Goal: Information Seeking & Learning: Learn about a topic

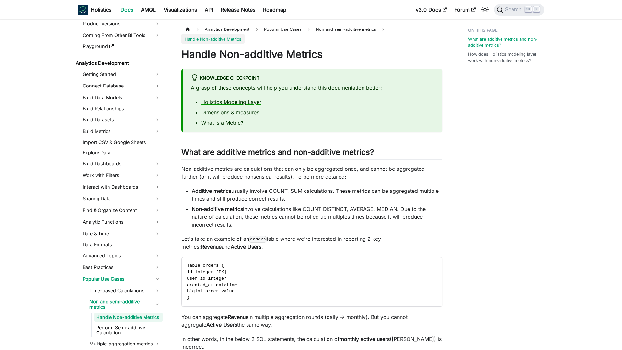
scroll to position [100, 0]
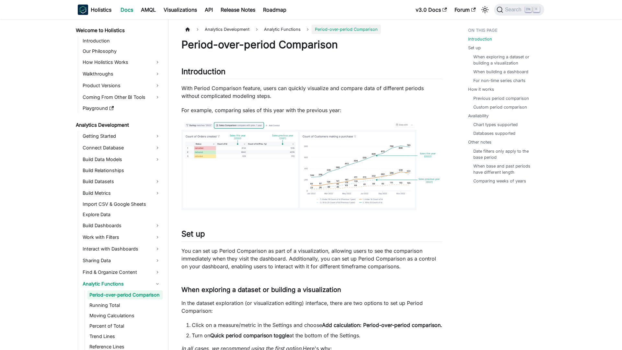
scroll to position [16, 0]
